Goal: Task Accomplishment & Management: Manage account settings

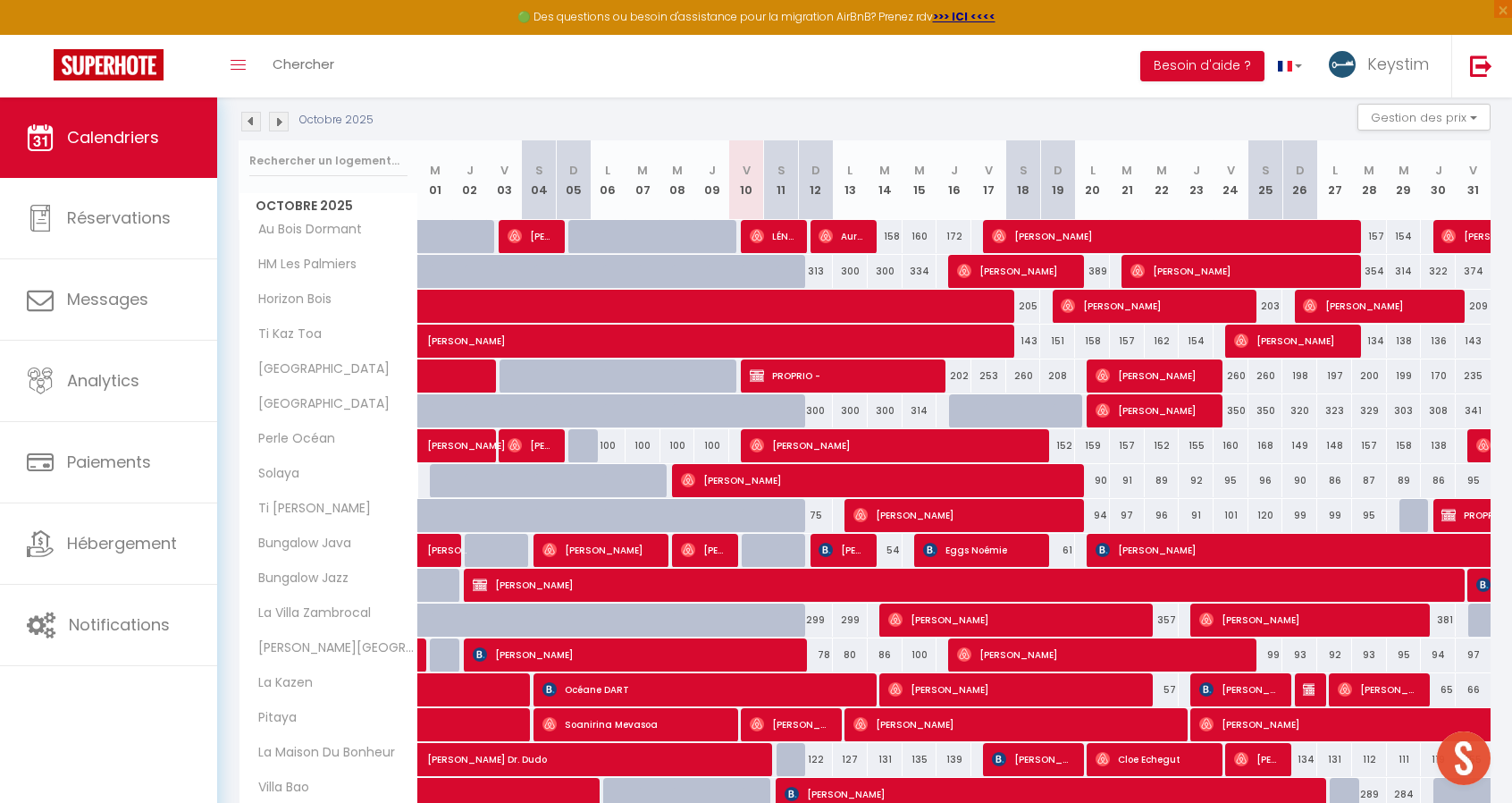
scroll to position [408, 0]
click at [356, 155] on input "text" at bounding box center [328, 161] width 158 height 32
click at [589, 101] on section "Octobre 2025 Gestion des prix Nb Nuits minimum Règles Disponibilité Octobre 202…" at bounding box center [864, 549] width 1252 height 928
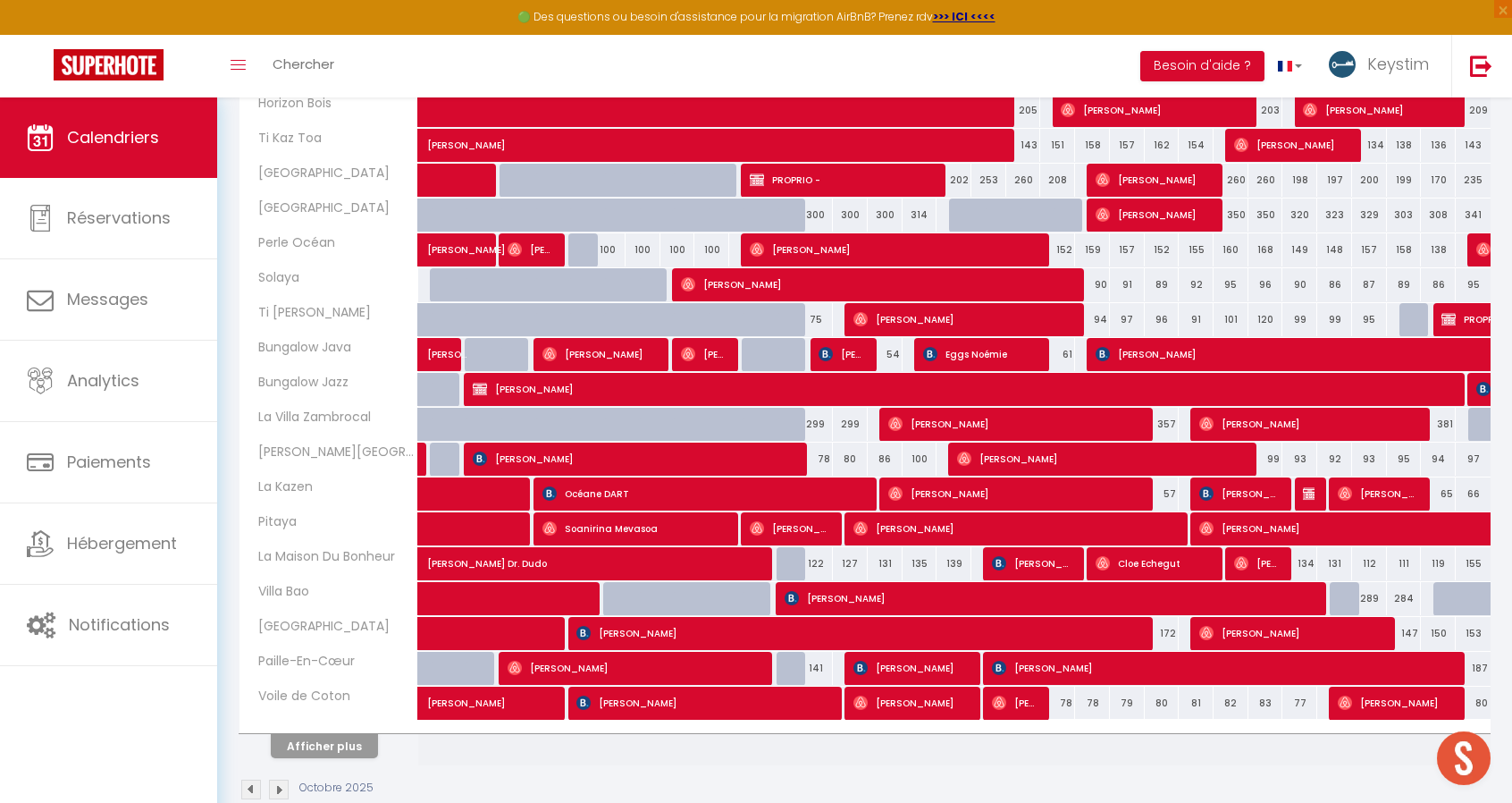
scroll to position [411, 0]
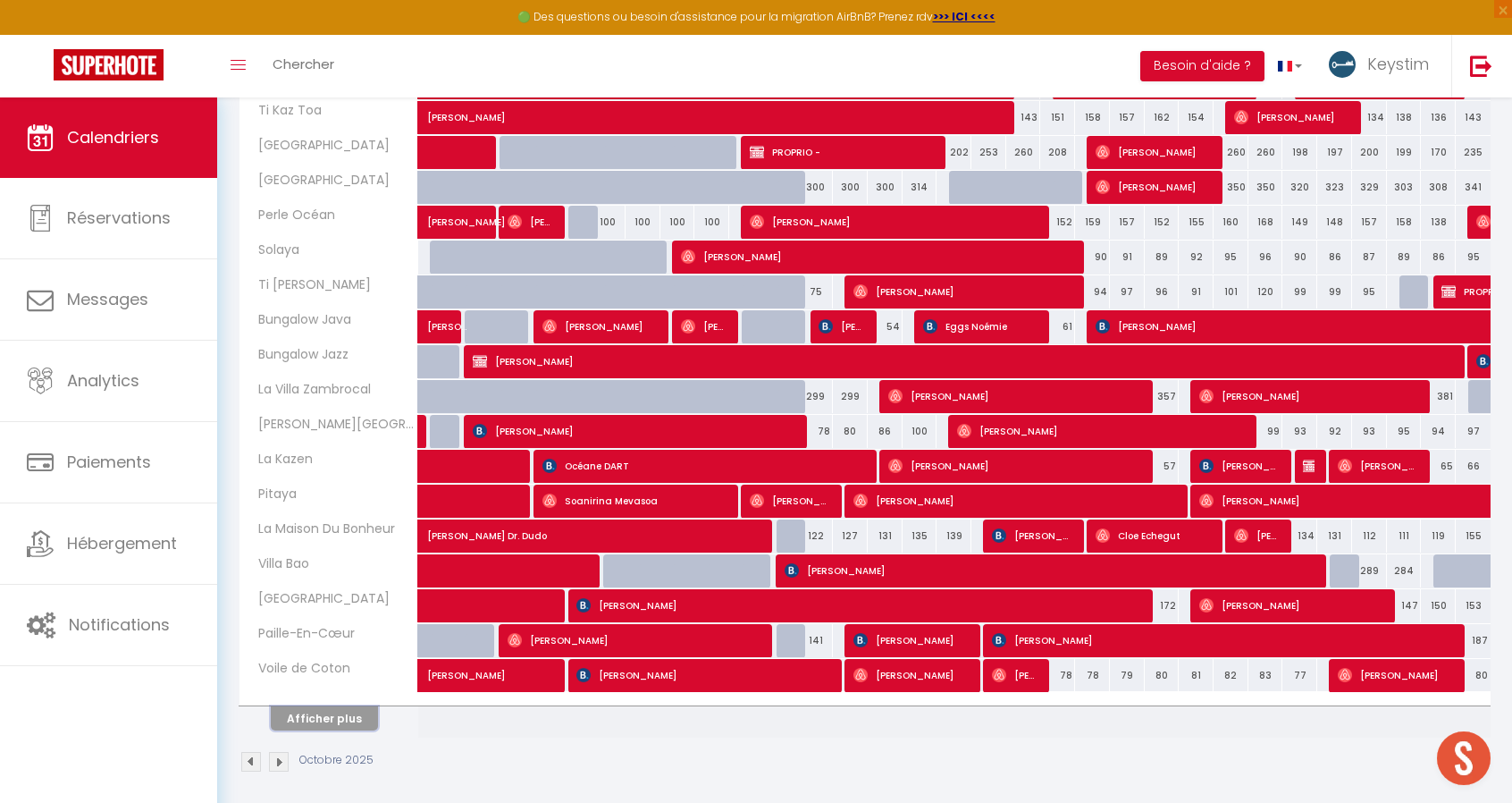
click at [342, 711] on button "Afficher plus" at bounding box center [324, 718] width 107 height 24
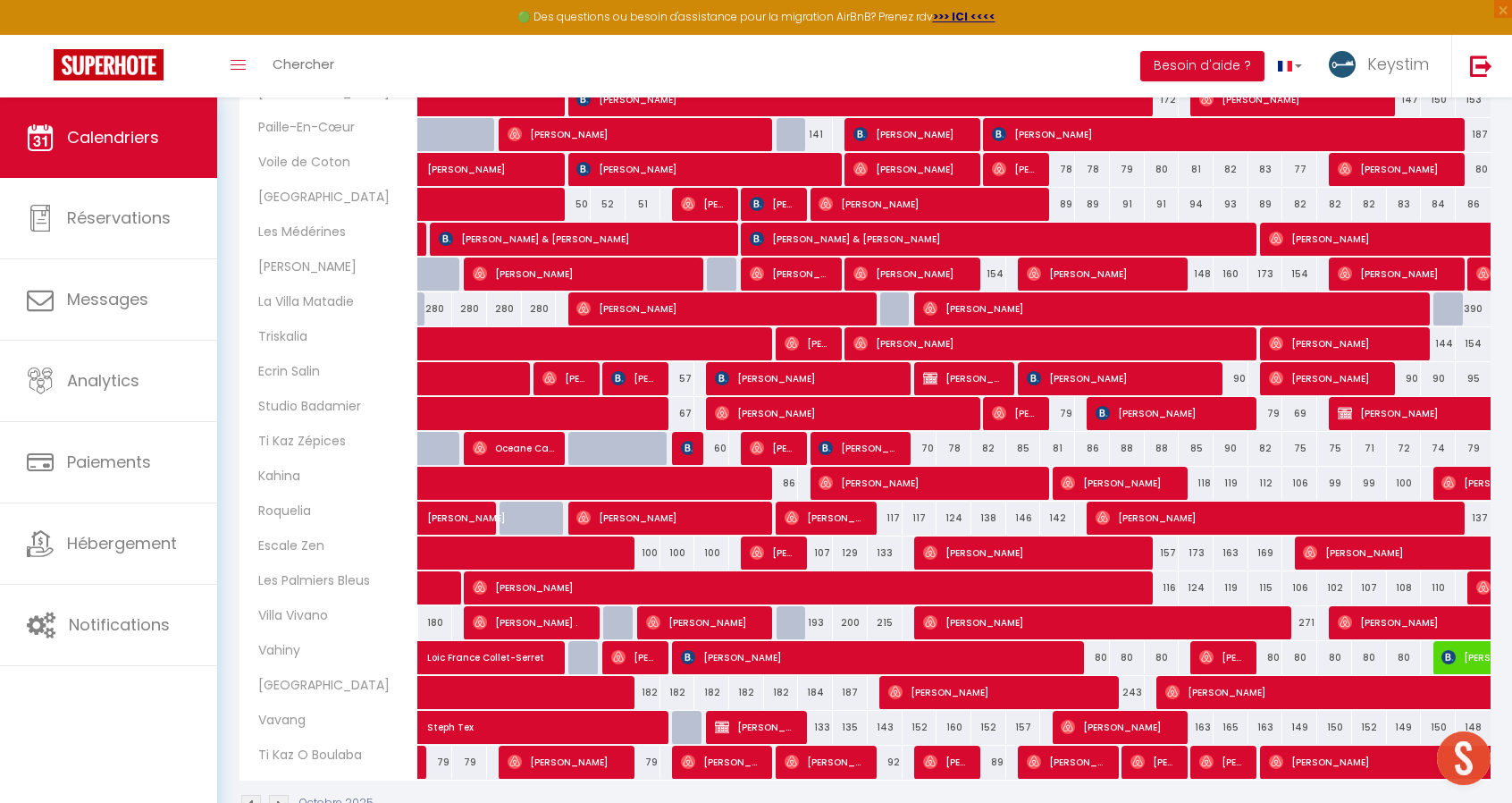
scroll to position [957, 0]
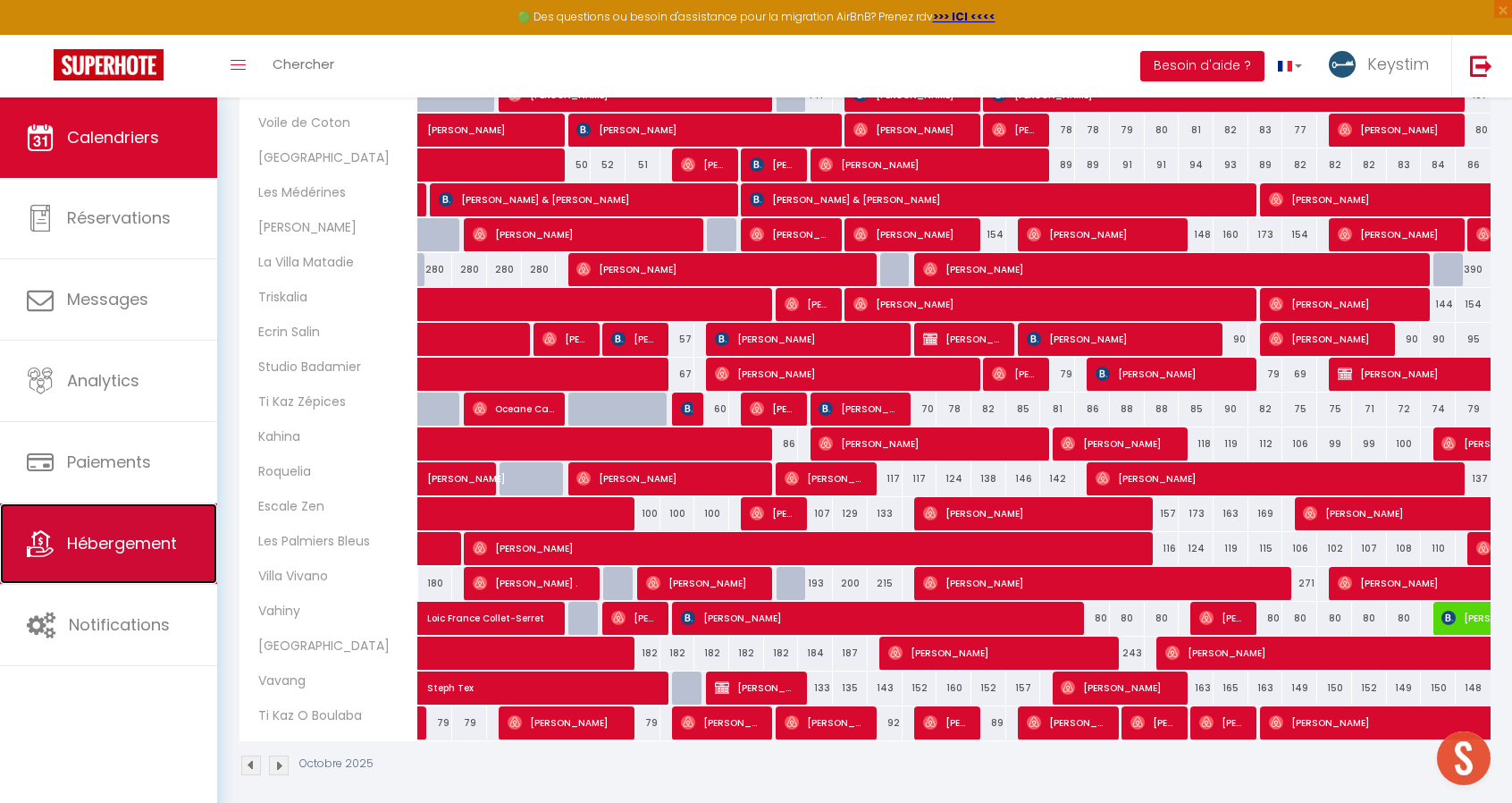
click at [104, 555] on link "Hébergement" at bounding box center [108, 543] width 217 height 80
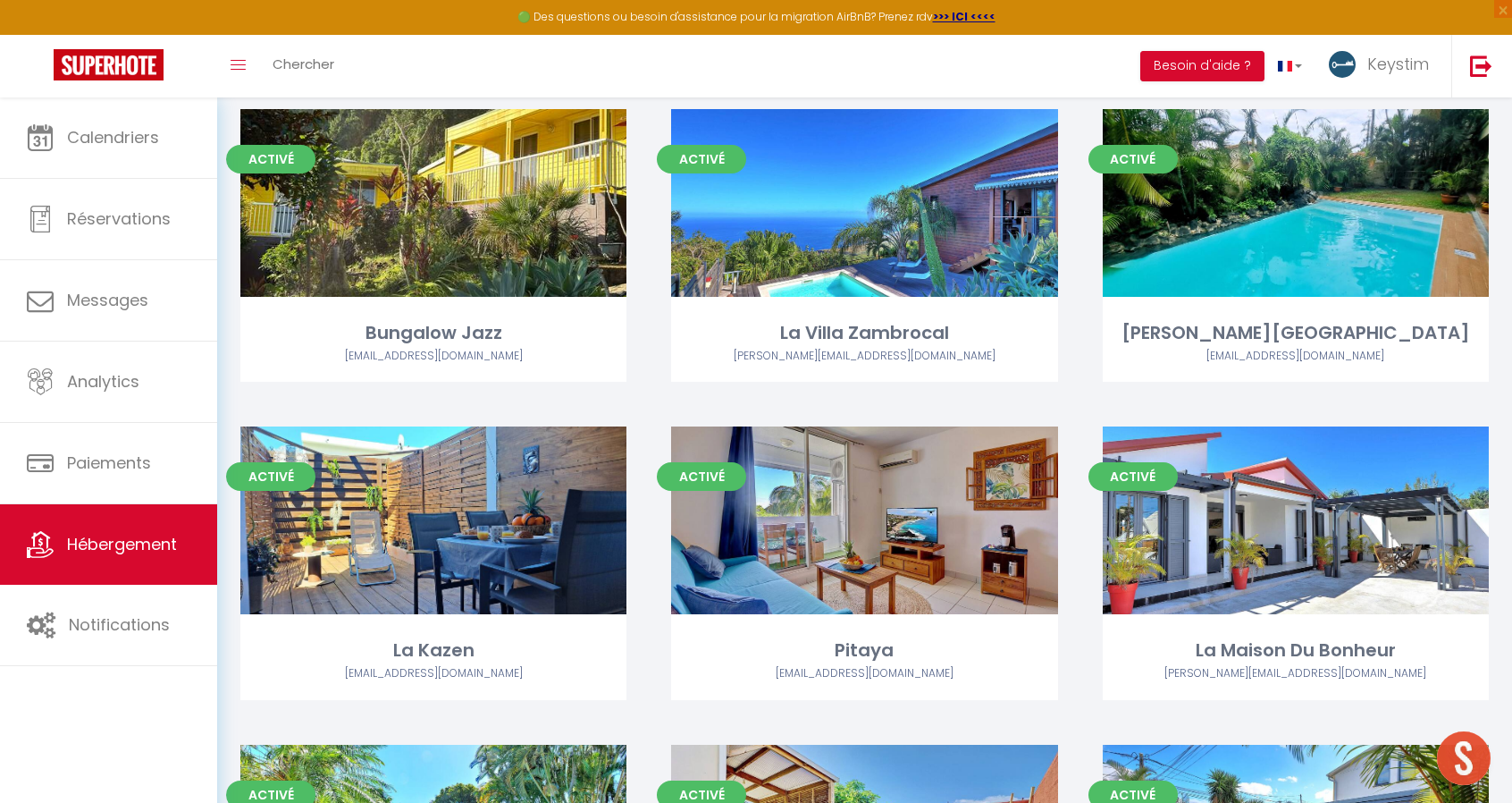
scroll to position [444, 0]
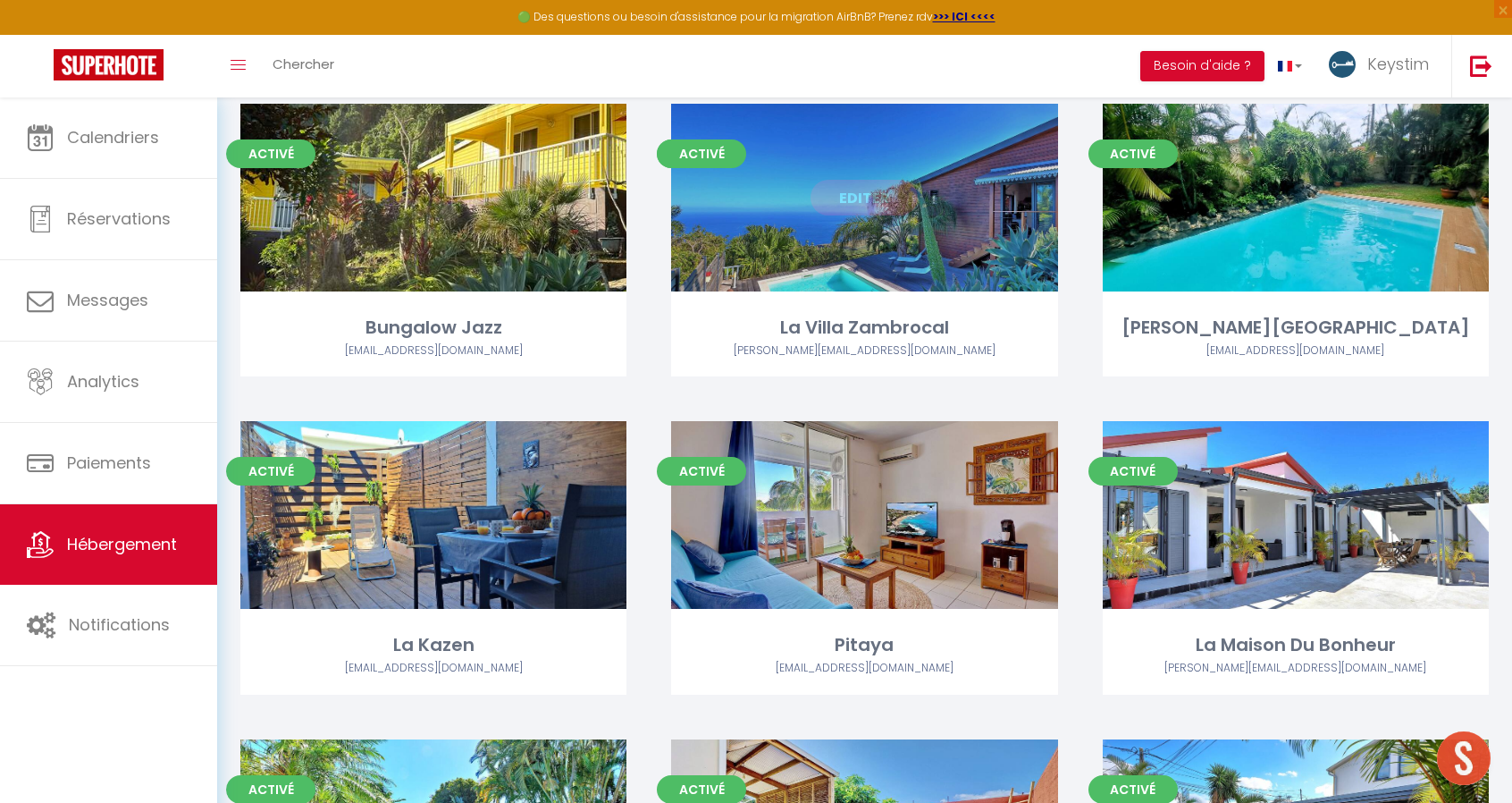
click at [859, 208] on link "Editer" at bounding box center [864, 198] width 107 height 36
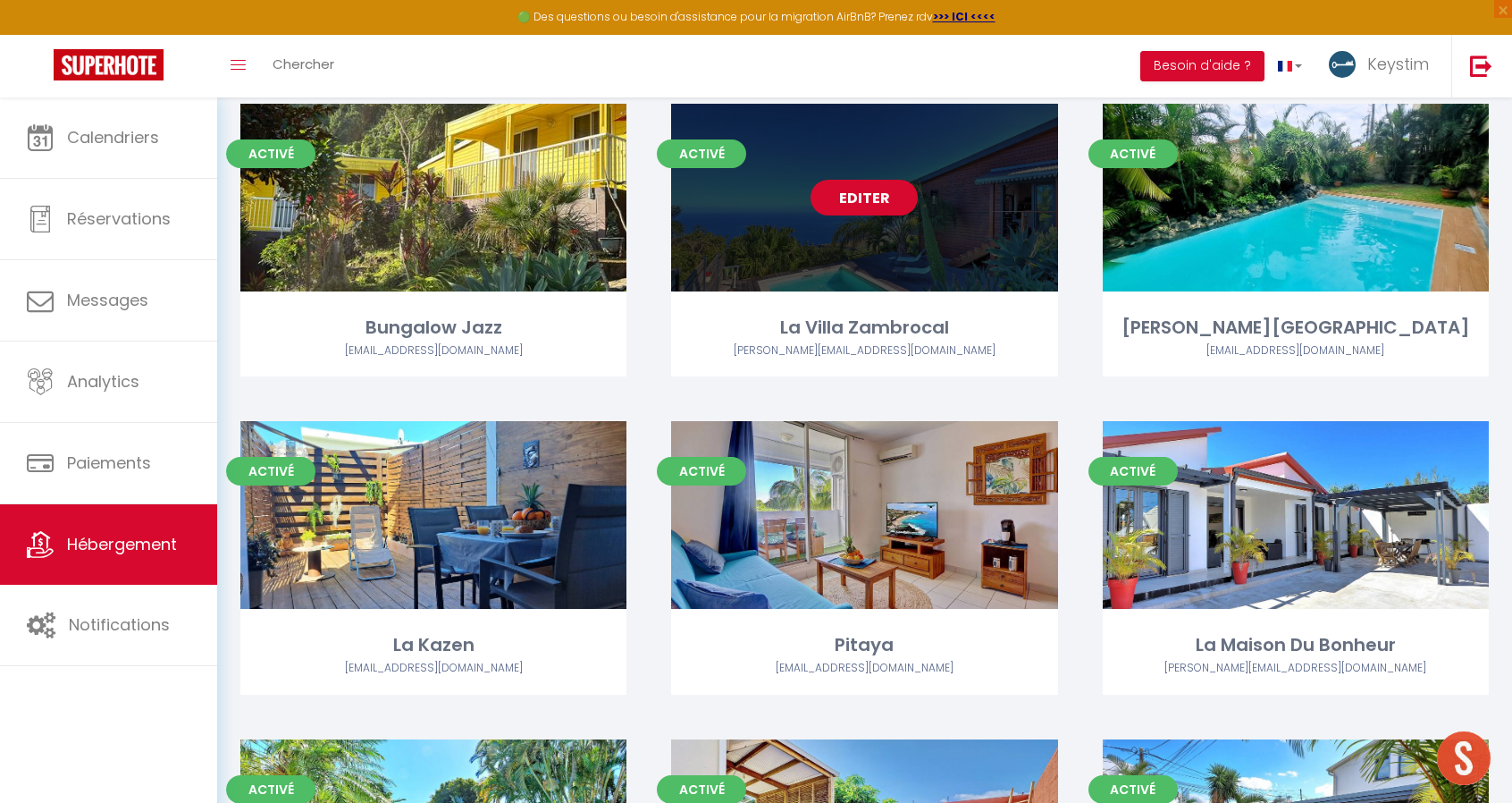
click at [865, 194] on link "Editer" at bounding box center [864, 198] width 107 height 36
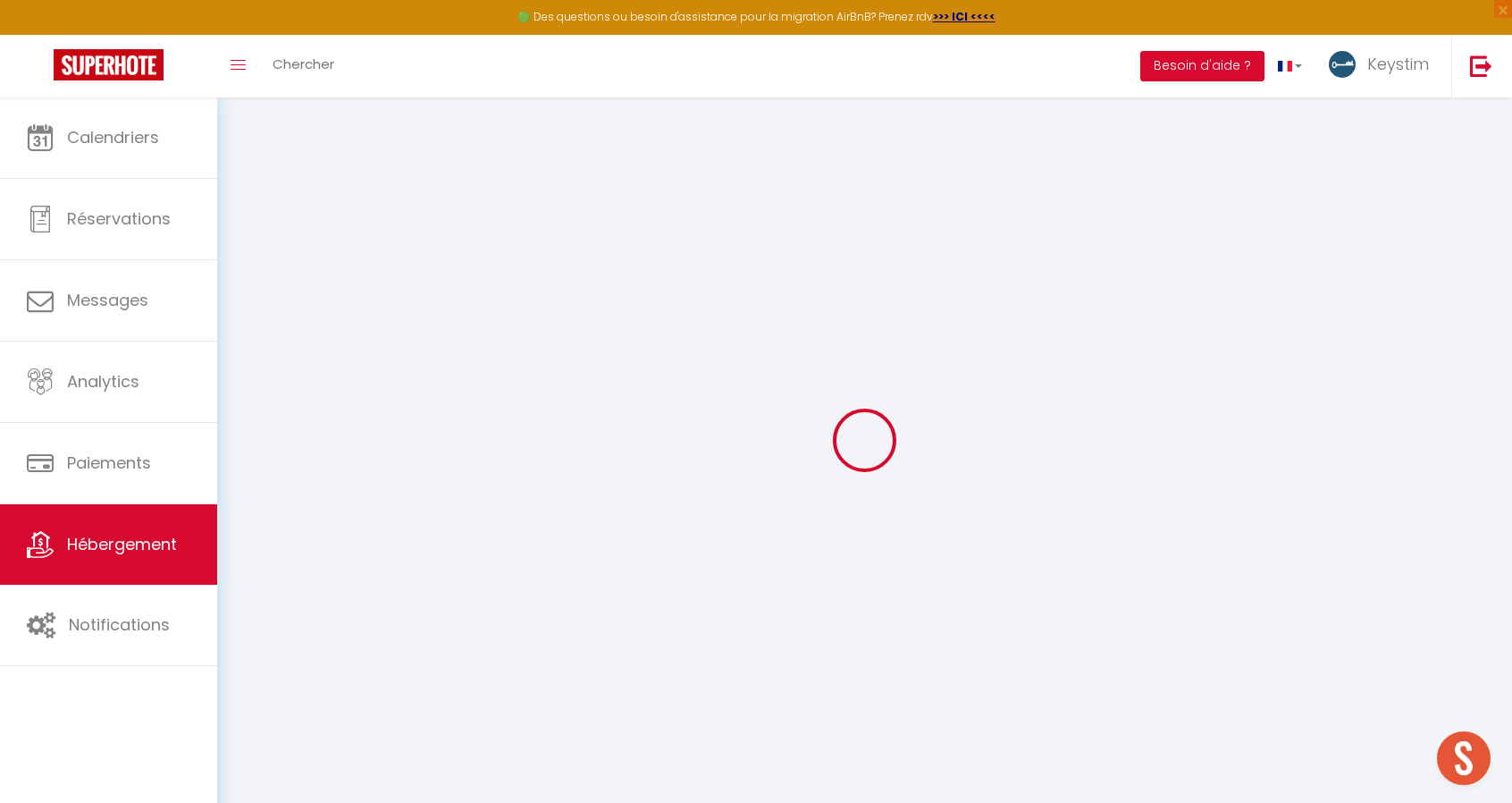
select select
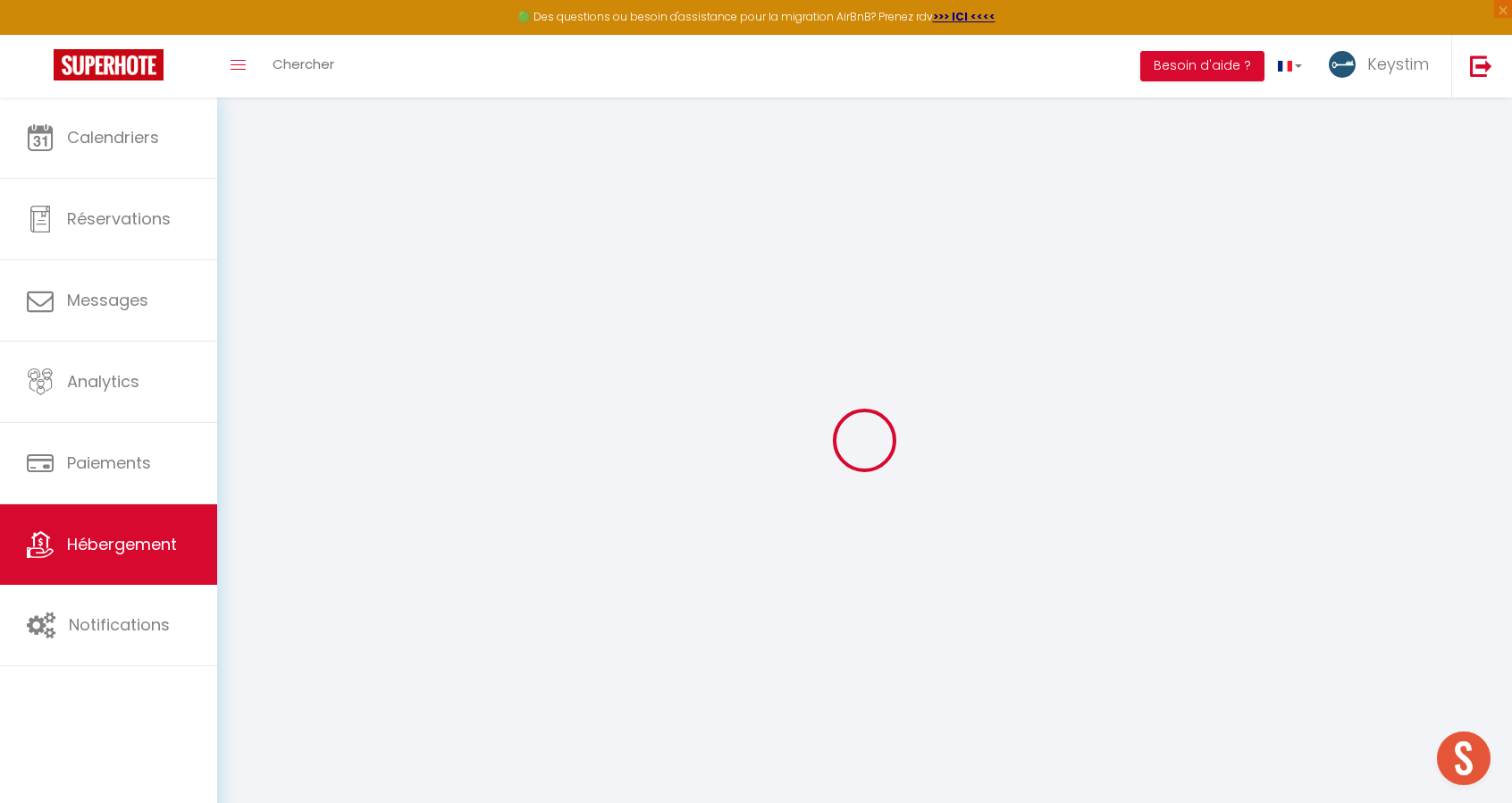
select select
checkbox input "false"
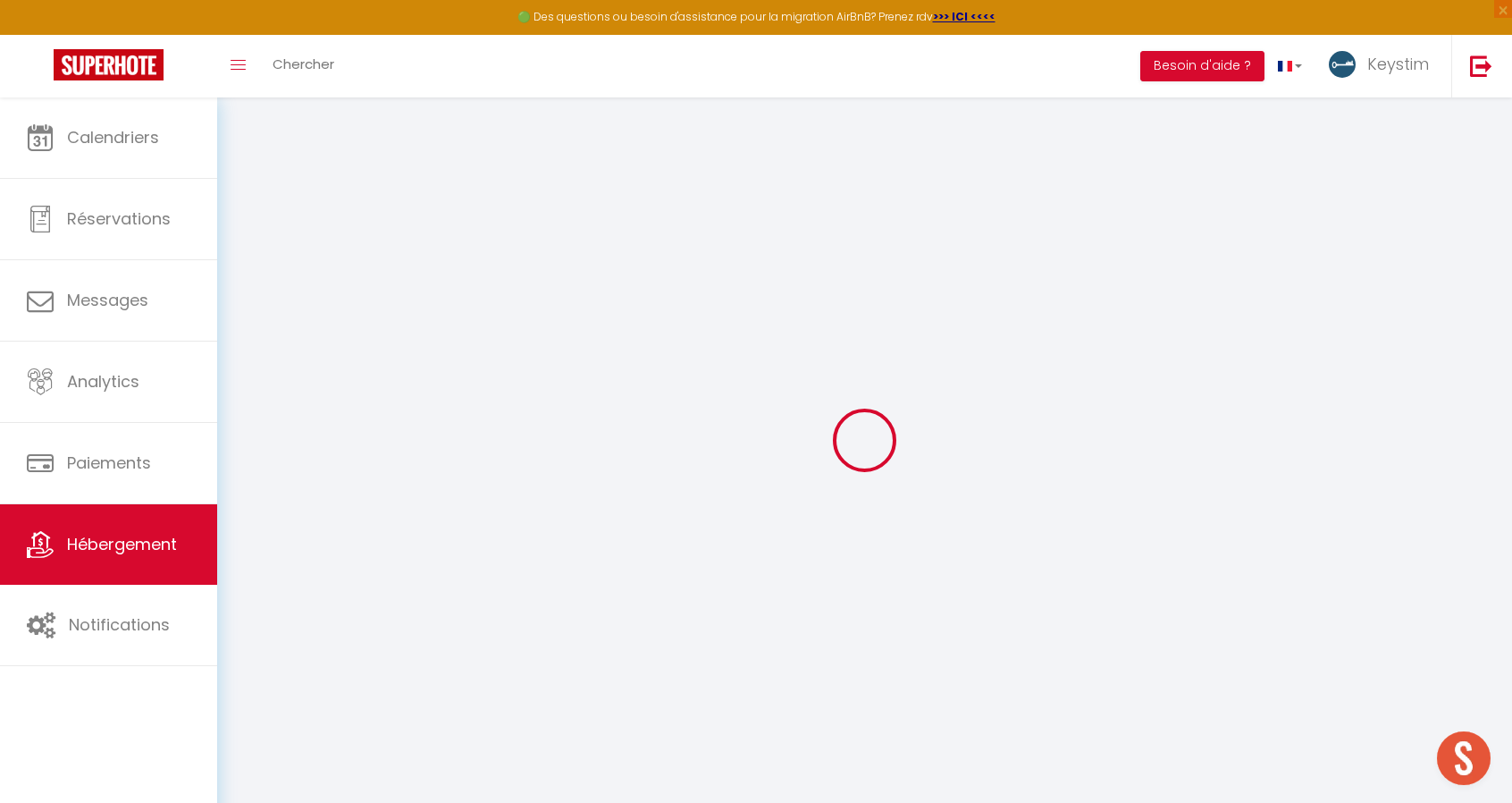
select select
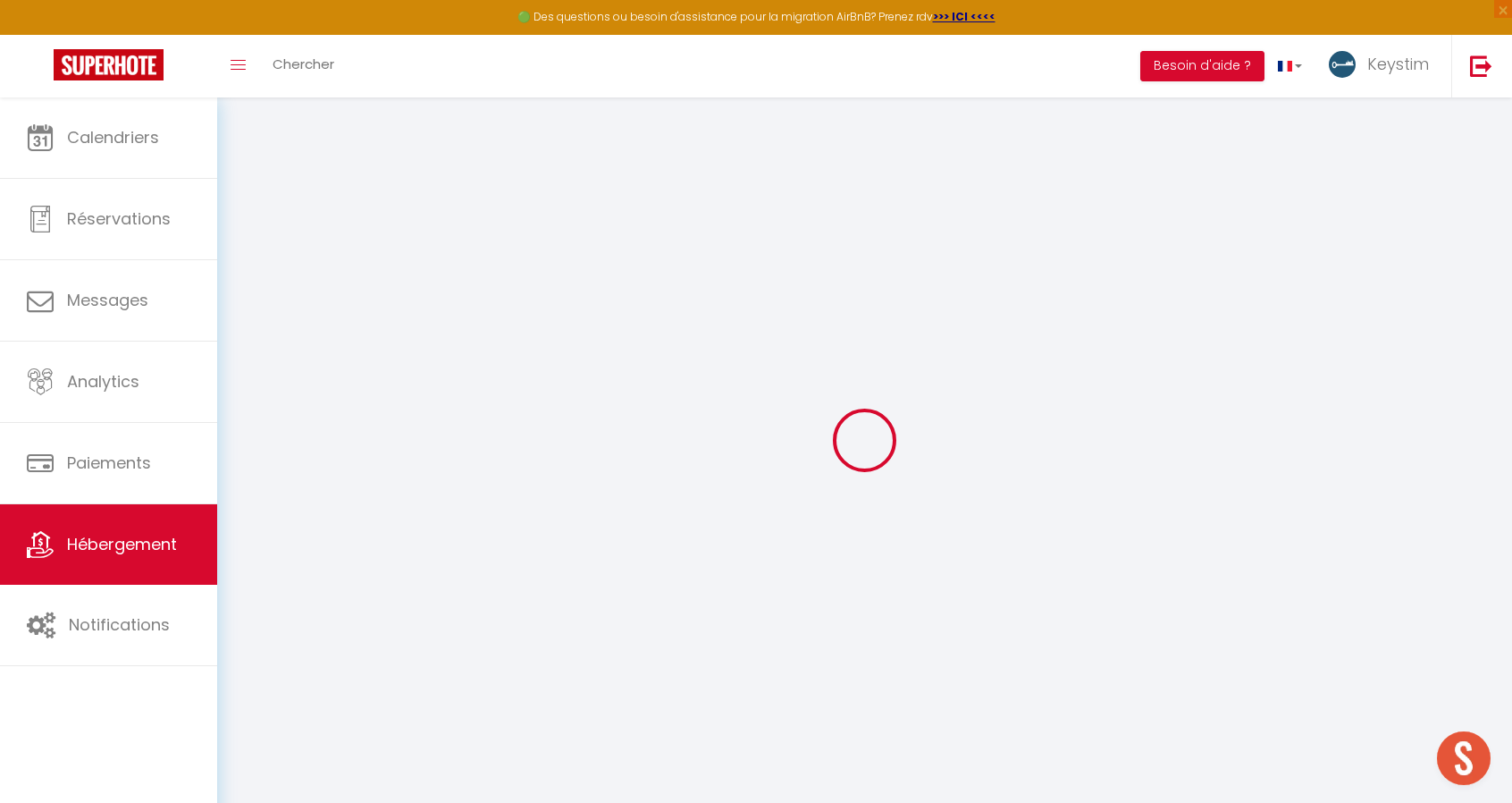
select select
checkbox input "false"
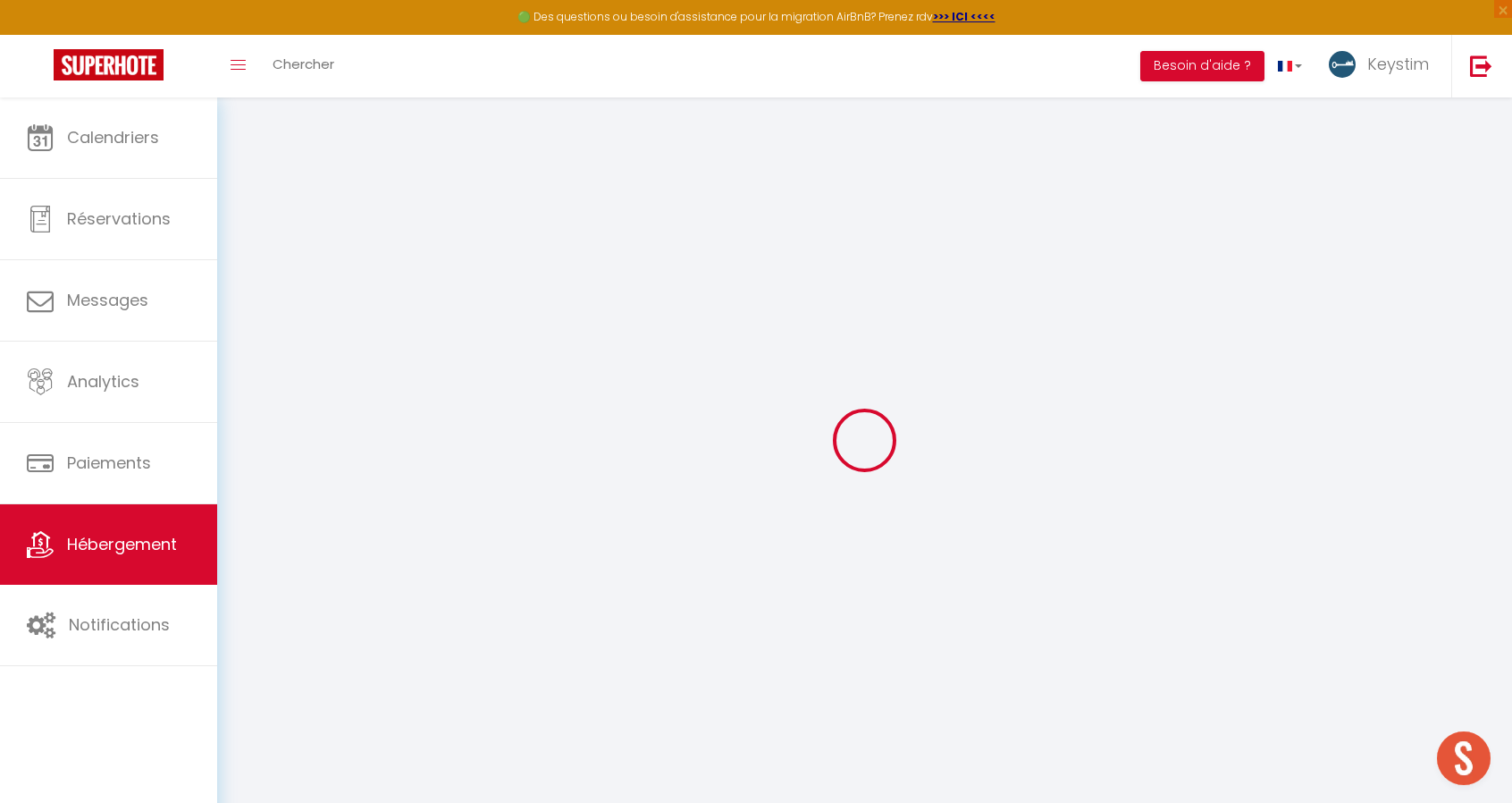
checkbox input "false"
select select
type input "La Villa Zambrocal"
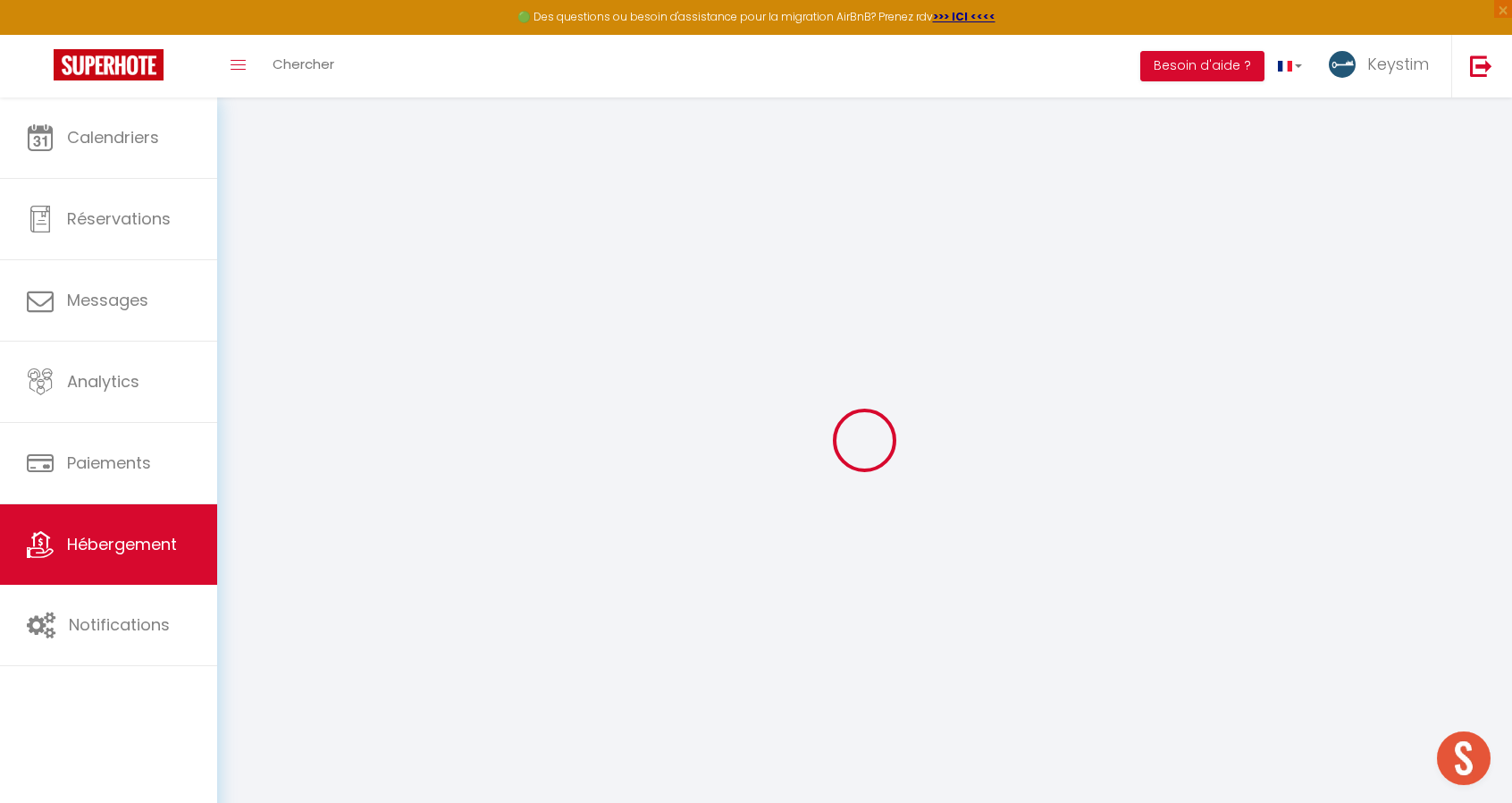
type input "Gisèle"
type input "Espy"
type input "[STREET_ADDRESS][PERSON_NAME]"
type input "97436"
type input "[GEOGRAPHIC_DATA]"
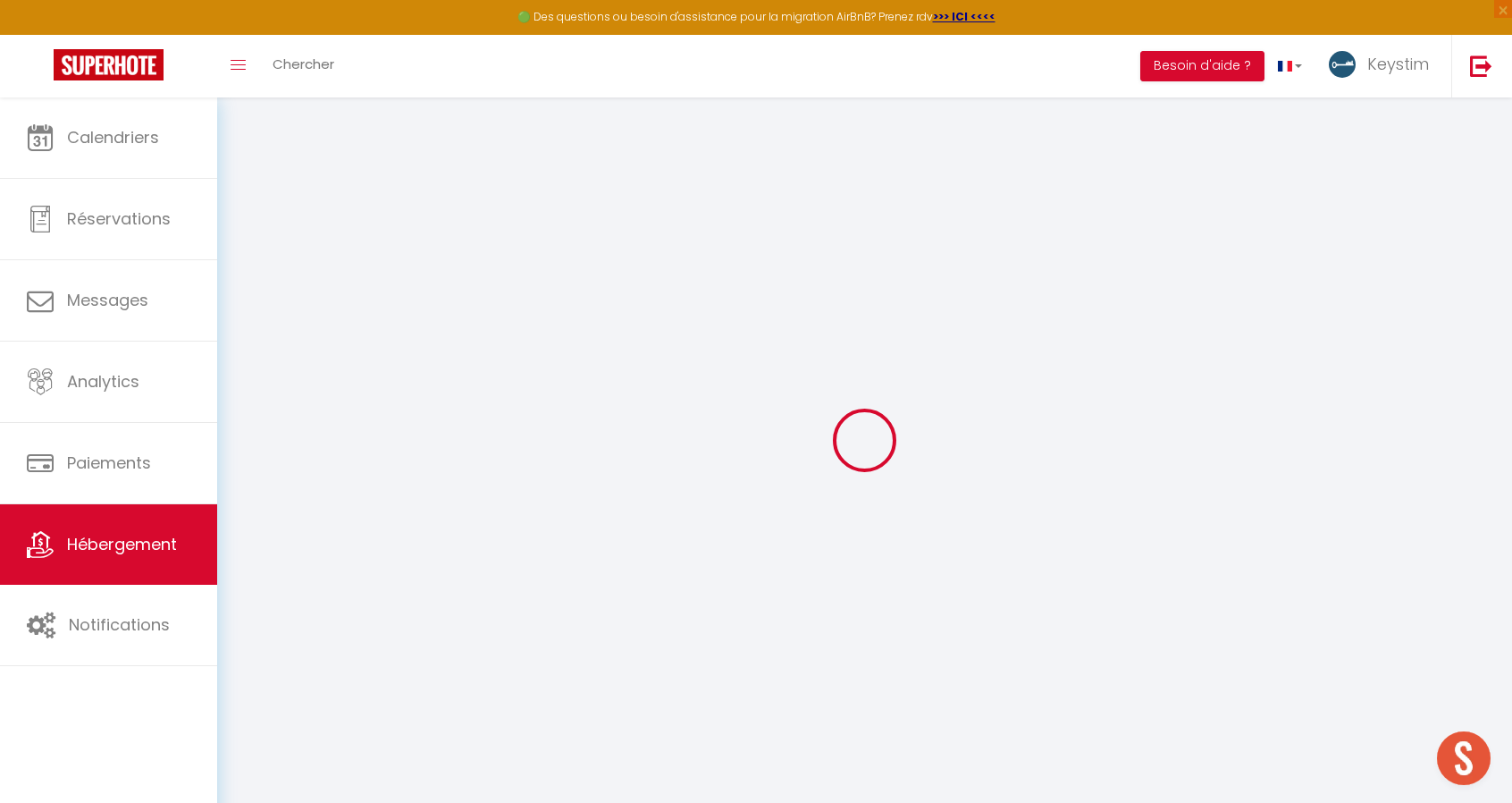
select select "houses"
select select "6"
select select "3"
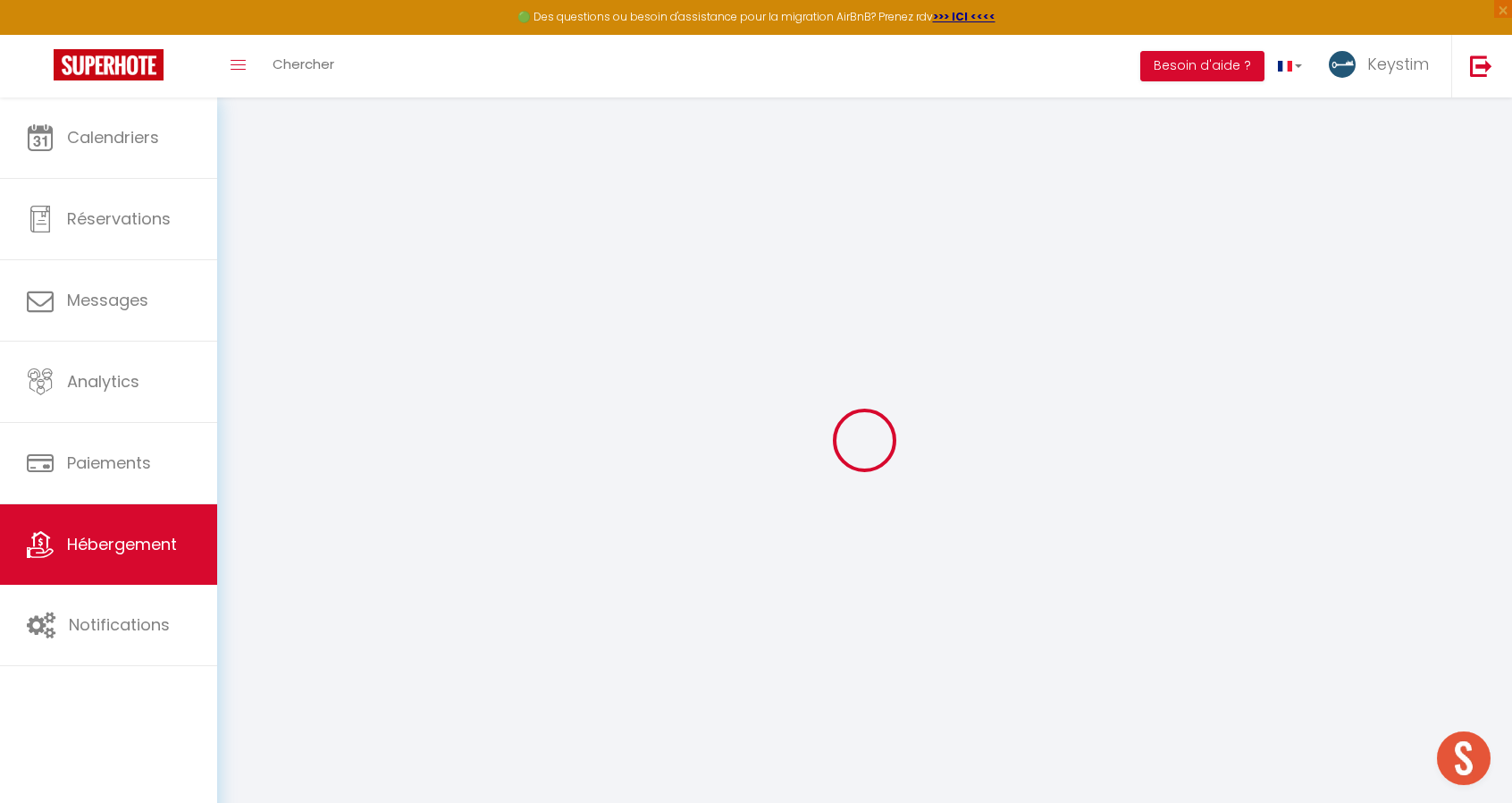
type input "1000"
type input "180"
type input "1.10"
type input "1500"
select select
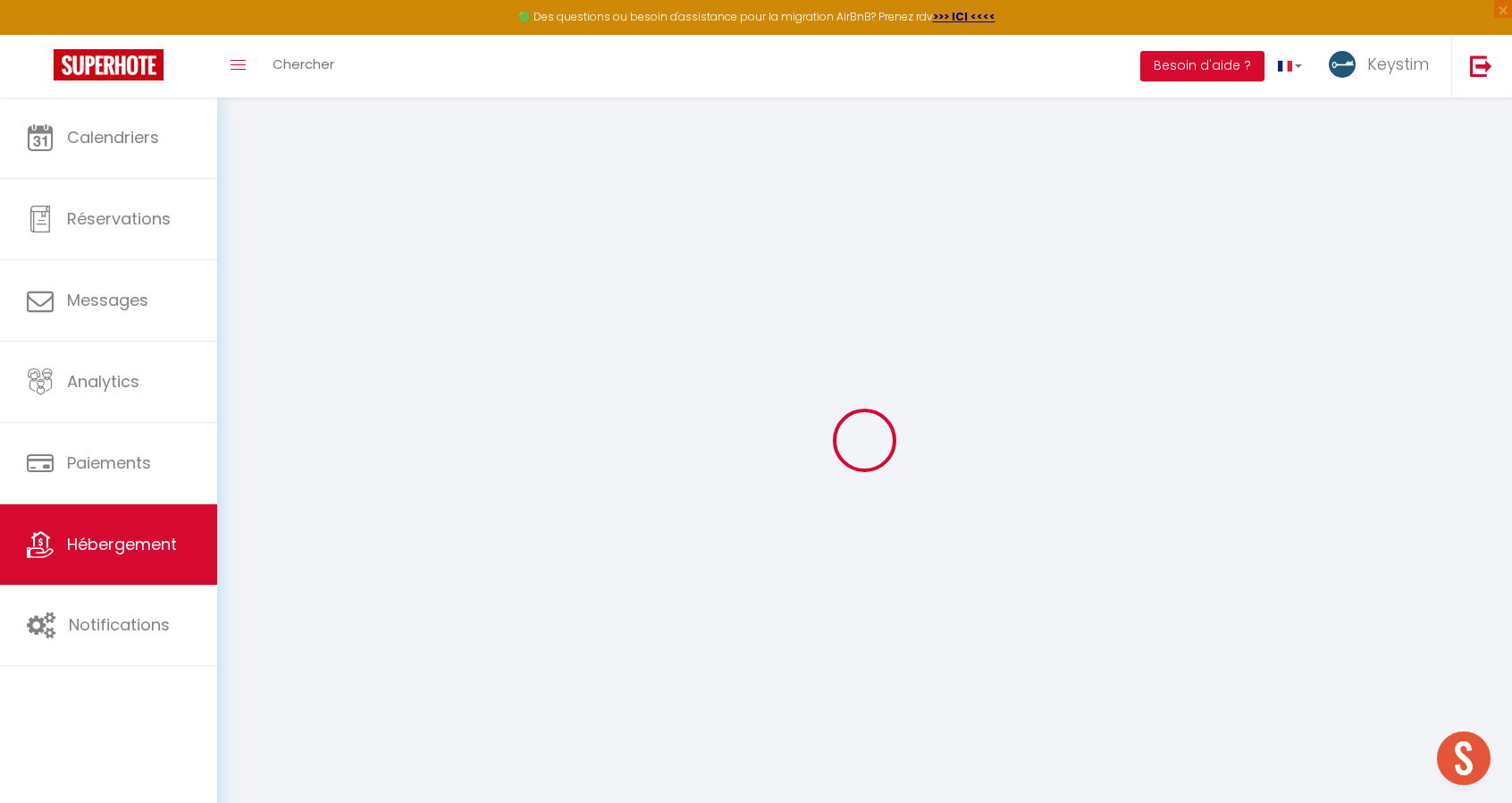
select select
type input "[STREET_ADDRESS][PERSON_NAME]"
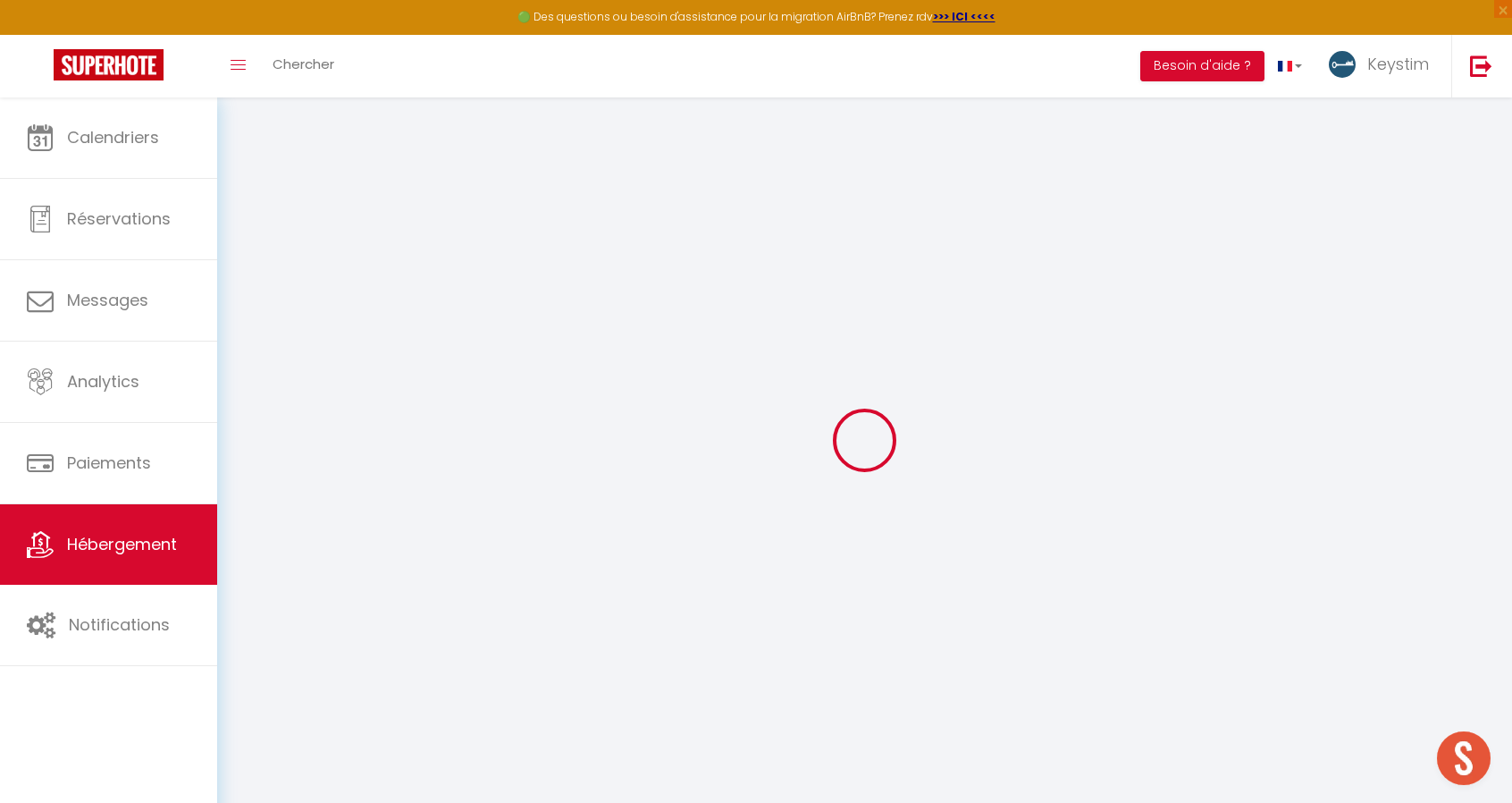
type input "97436"
type input "[GEOGRAPHIC_DATA]"
select select "177"
type input "[PERSON_NAME][EMAIL_ADDRESS][DOMAIN_NAME]"
select select "9828"
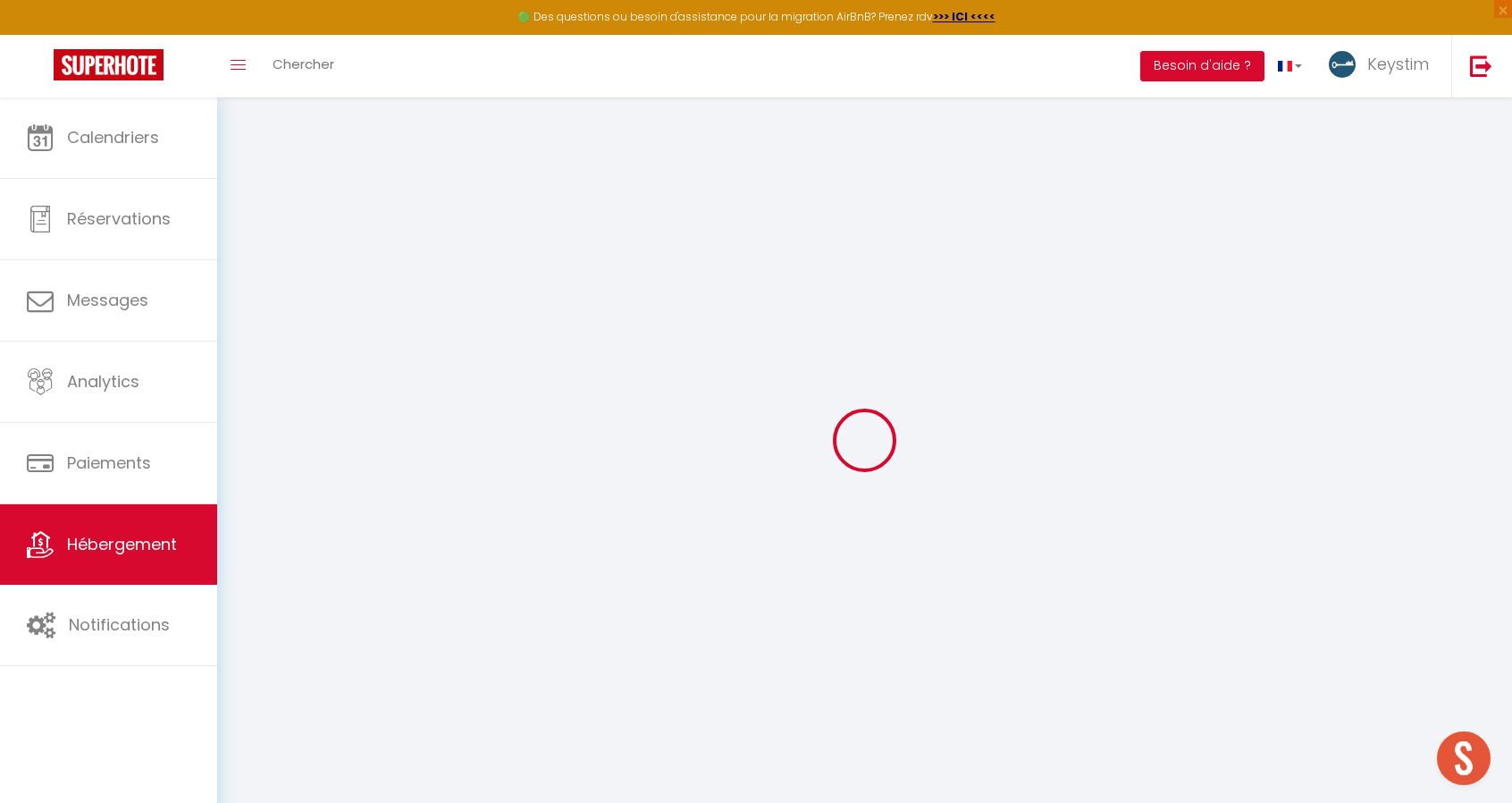
checkbox input "false"
type input "22"
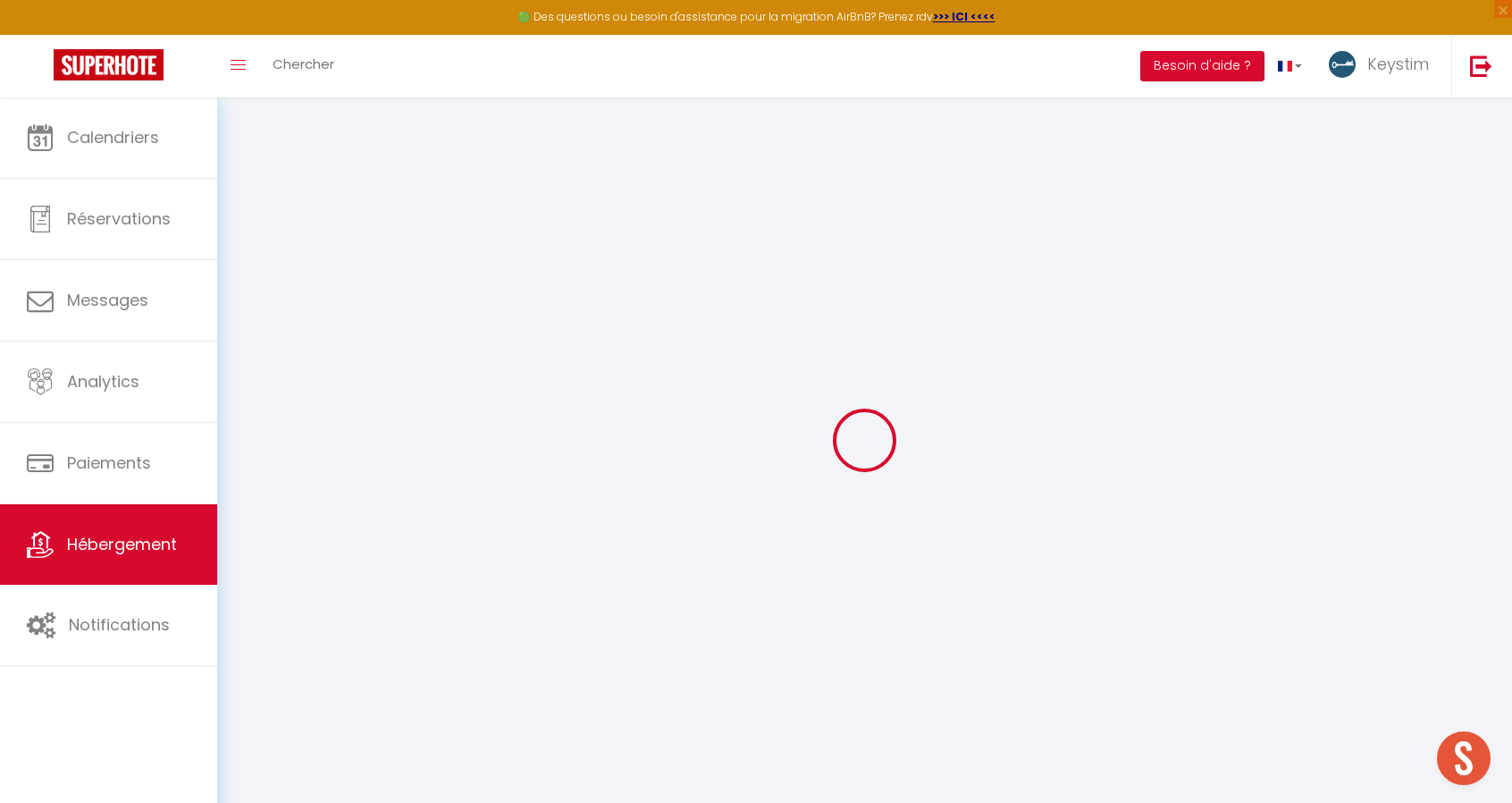
type input "180"
type input "0"
select select "+ 2 %"
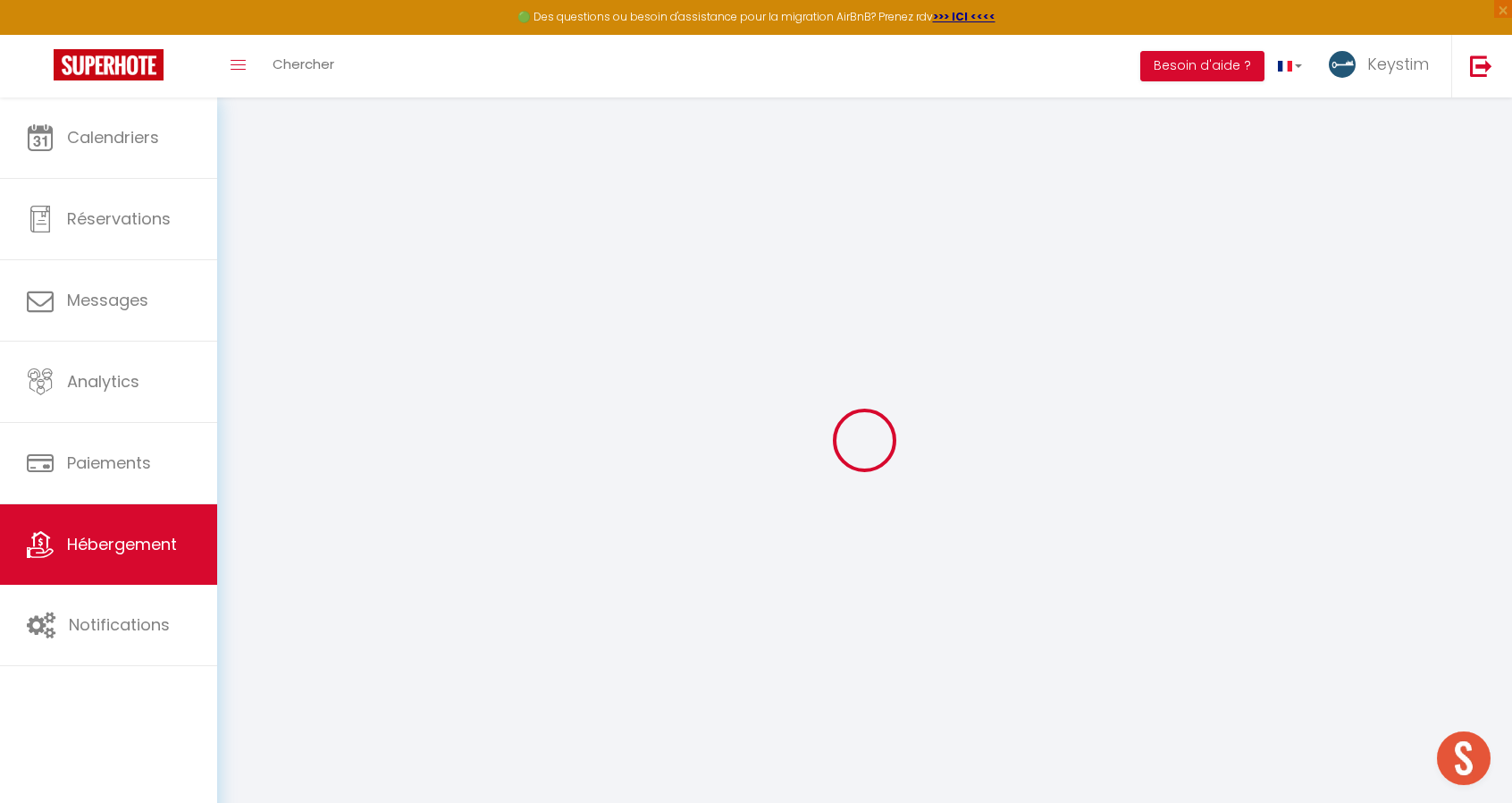
checkbox input "false"
select select "1"
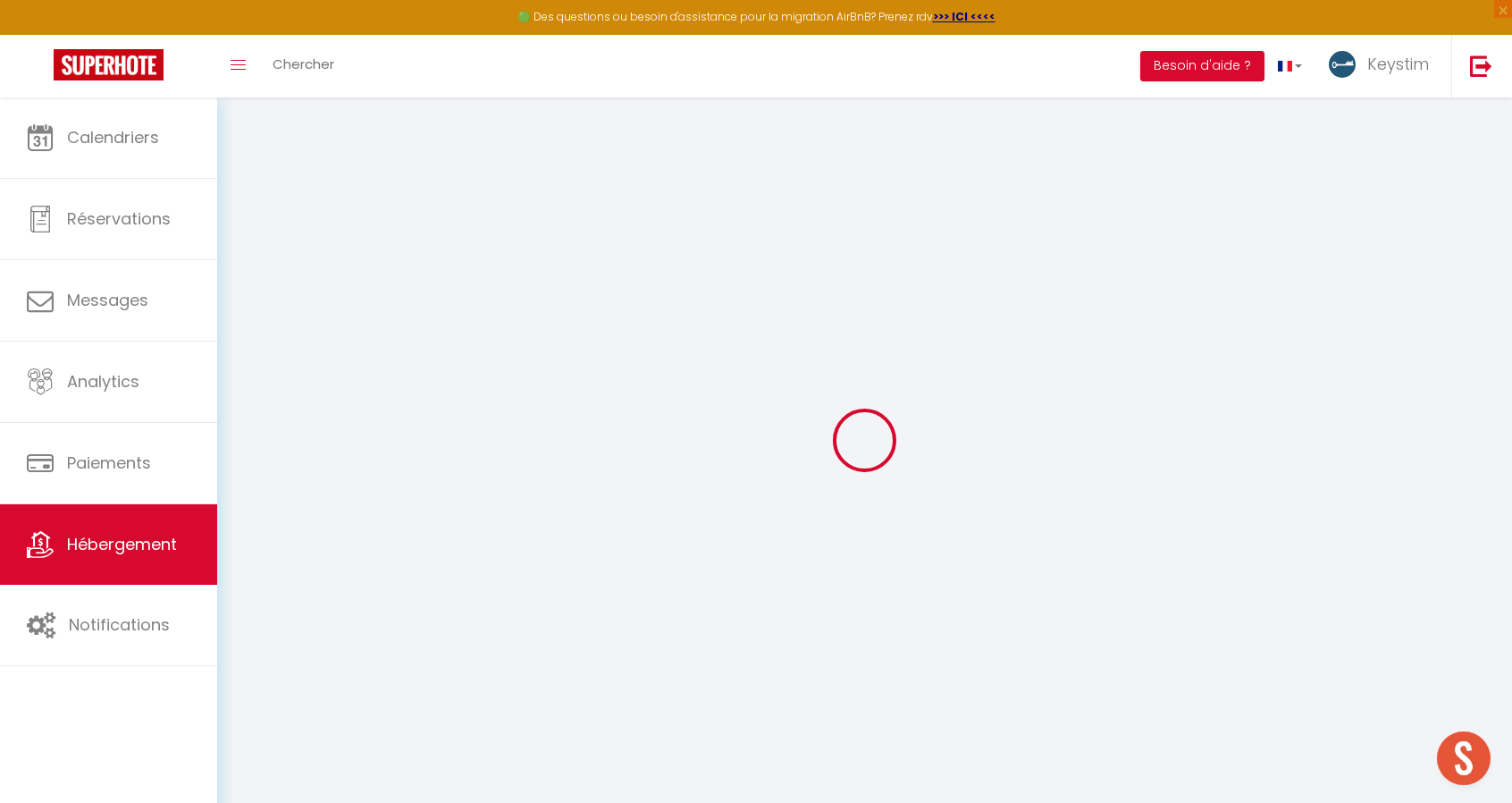
select select "EUR"
select select "8555"
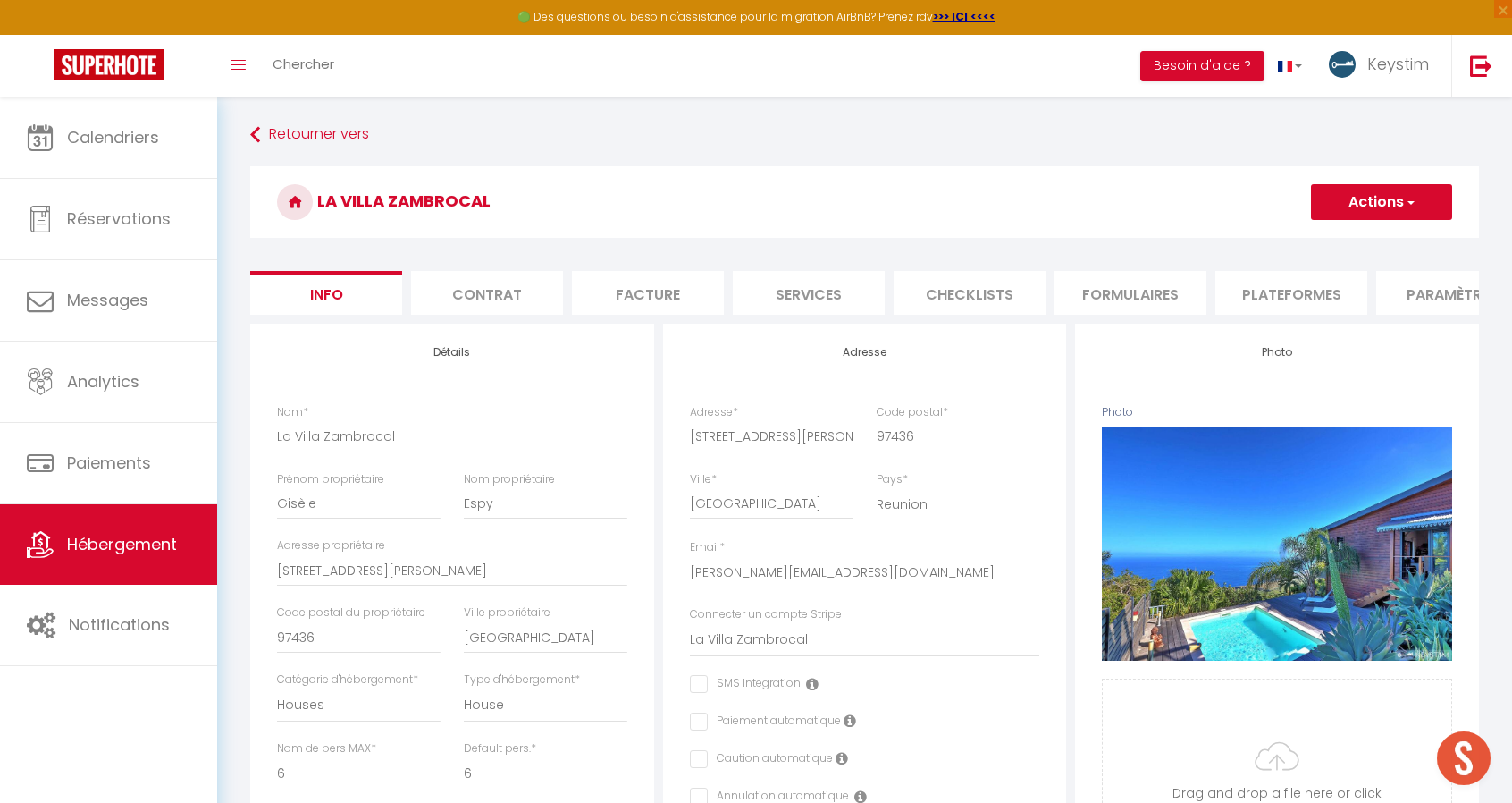
click at [1277, 284] on li "Plateformes" at bounding box center [1292, 293] width 152 height 44
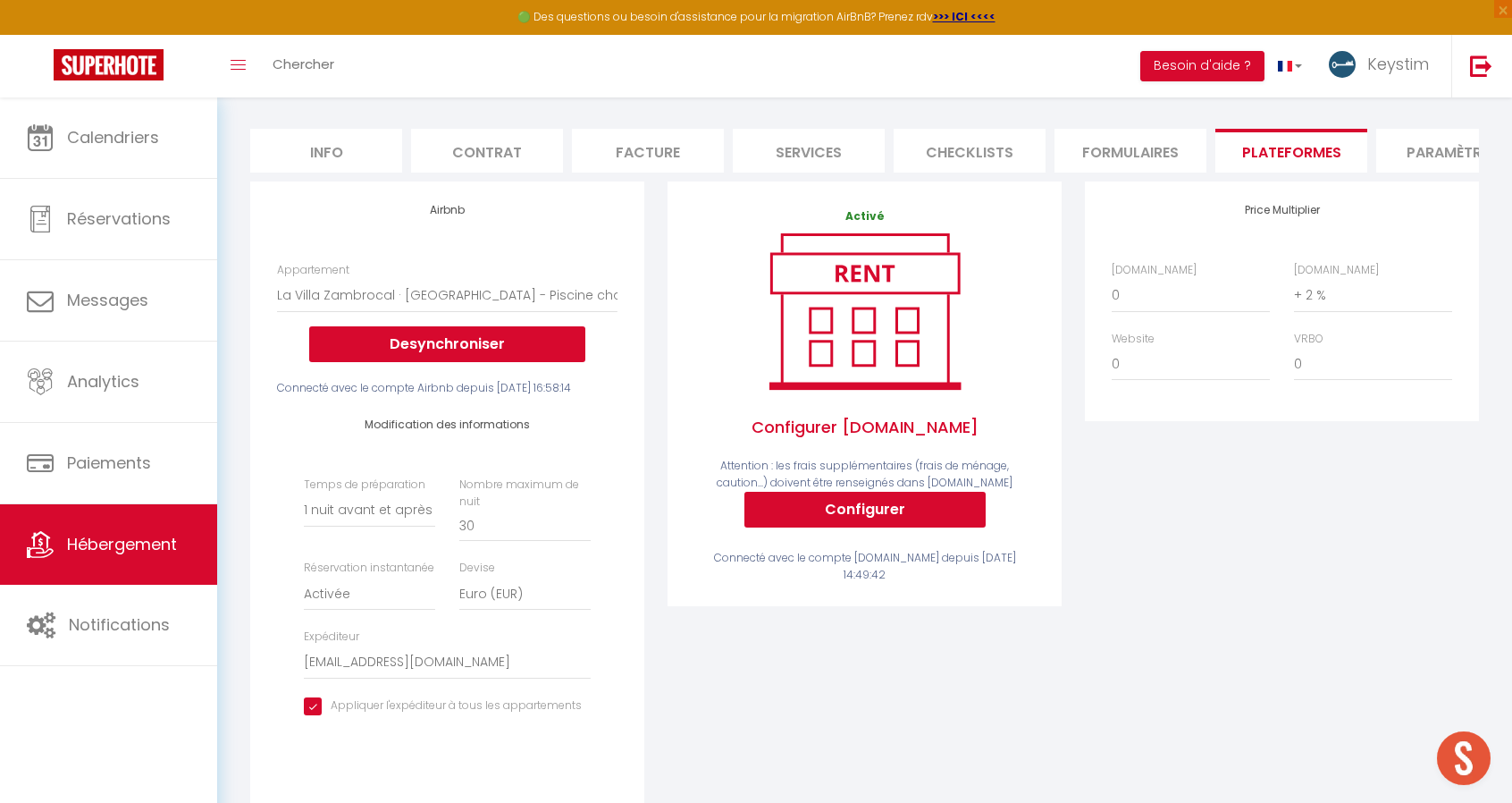
scroll to position [143, 0]
click at [867, 527] on button "Configurer" at bounding box center [865, 509] width 241 height 36
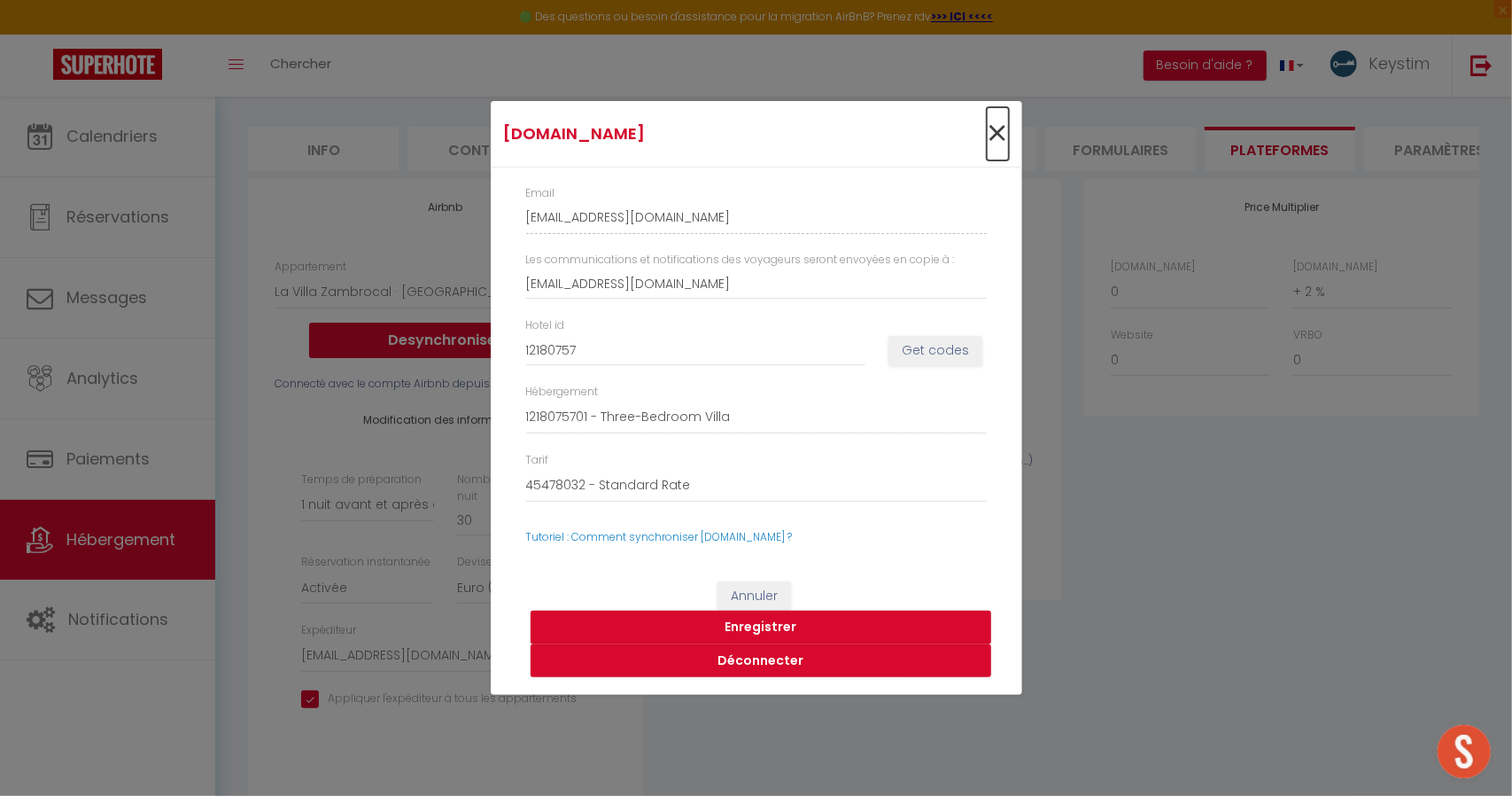
click at [1001, 135] on span "×" at bounding box center [997, 134] width 22 height 54
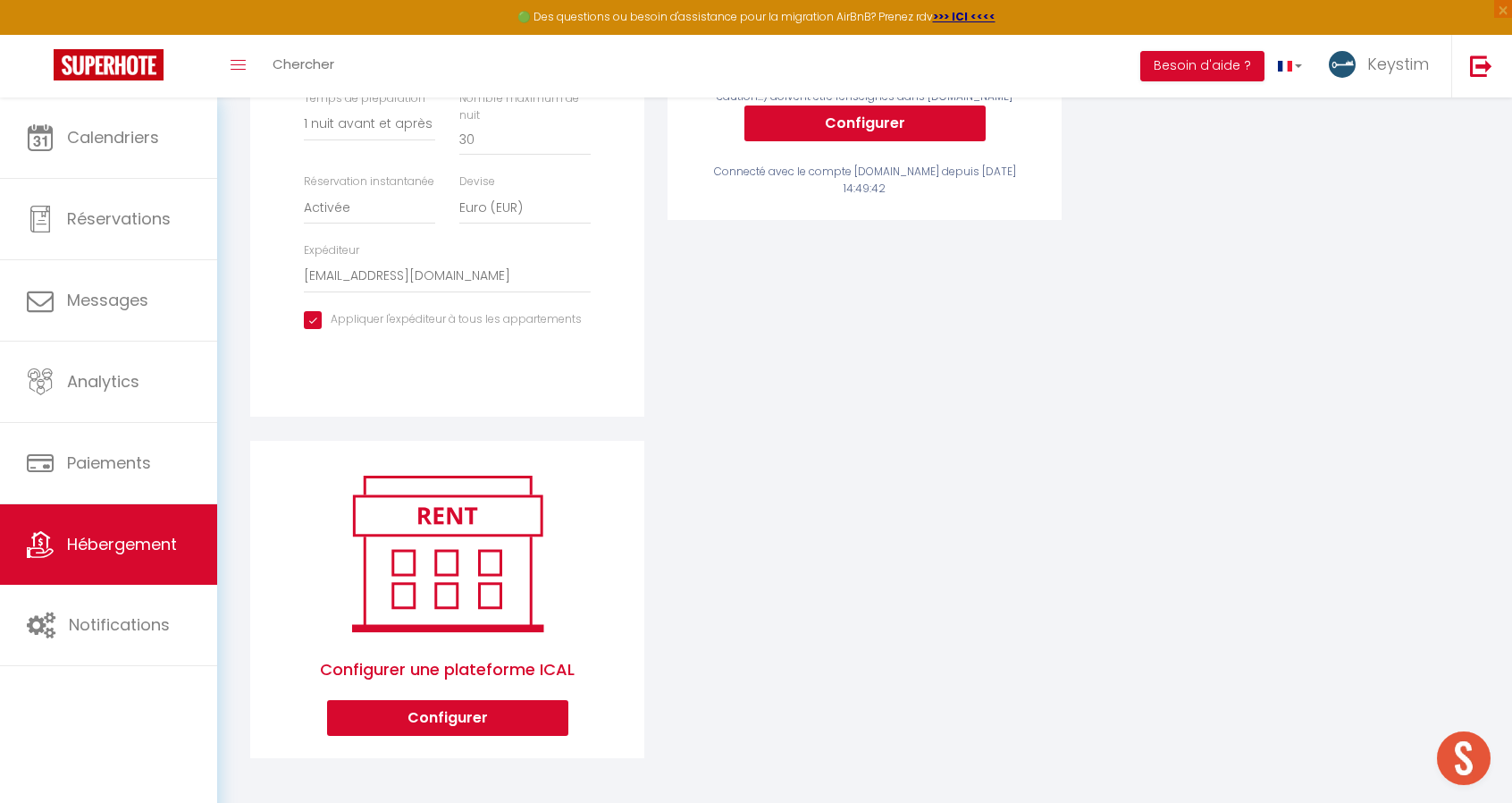
scroll to position [80, 0]
